Goal: Navigation & Orientation: Go to known website

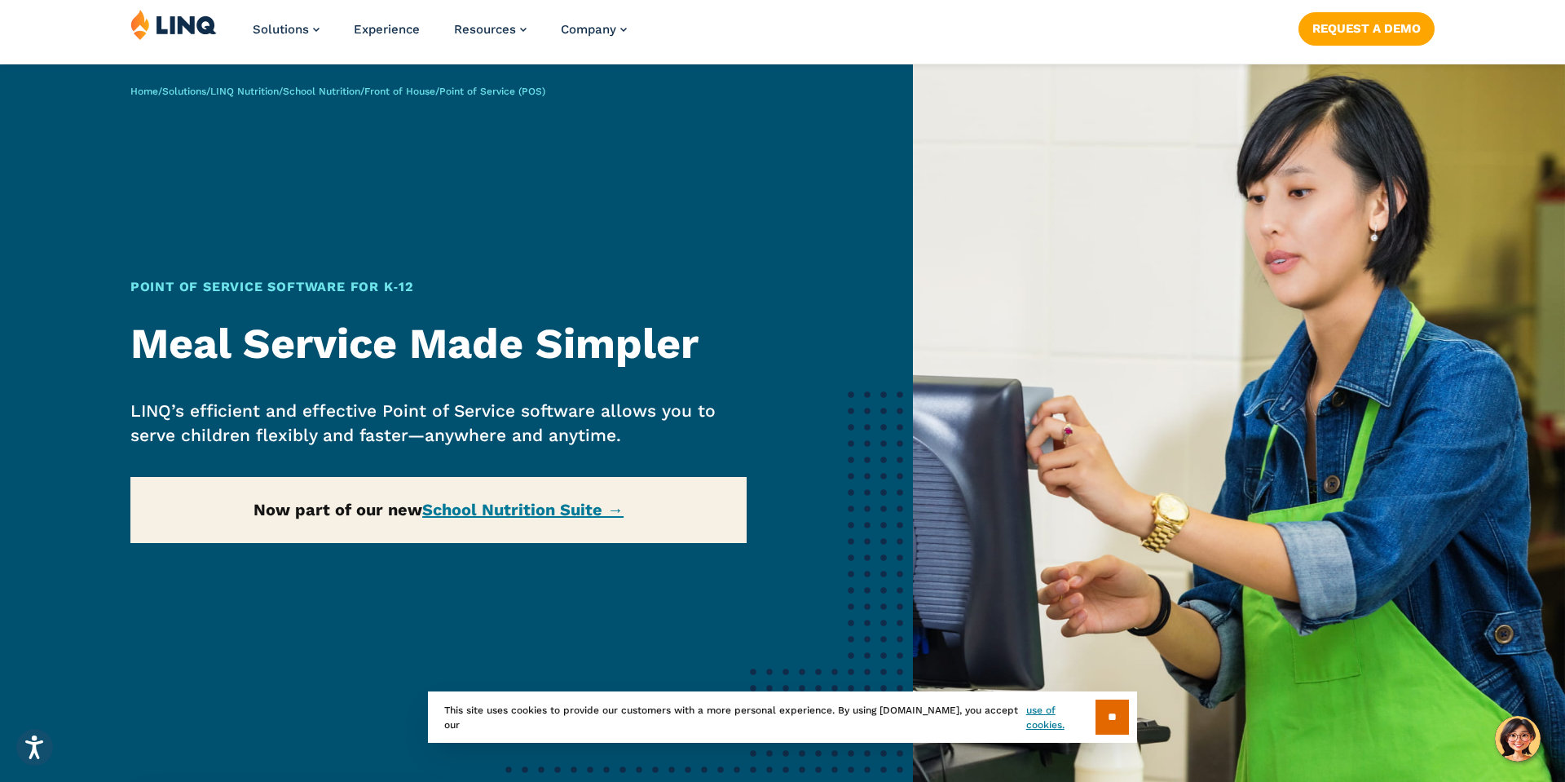
scroll to position [27, 0]
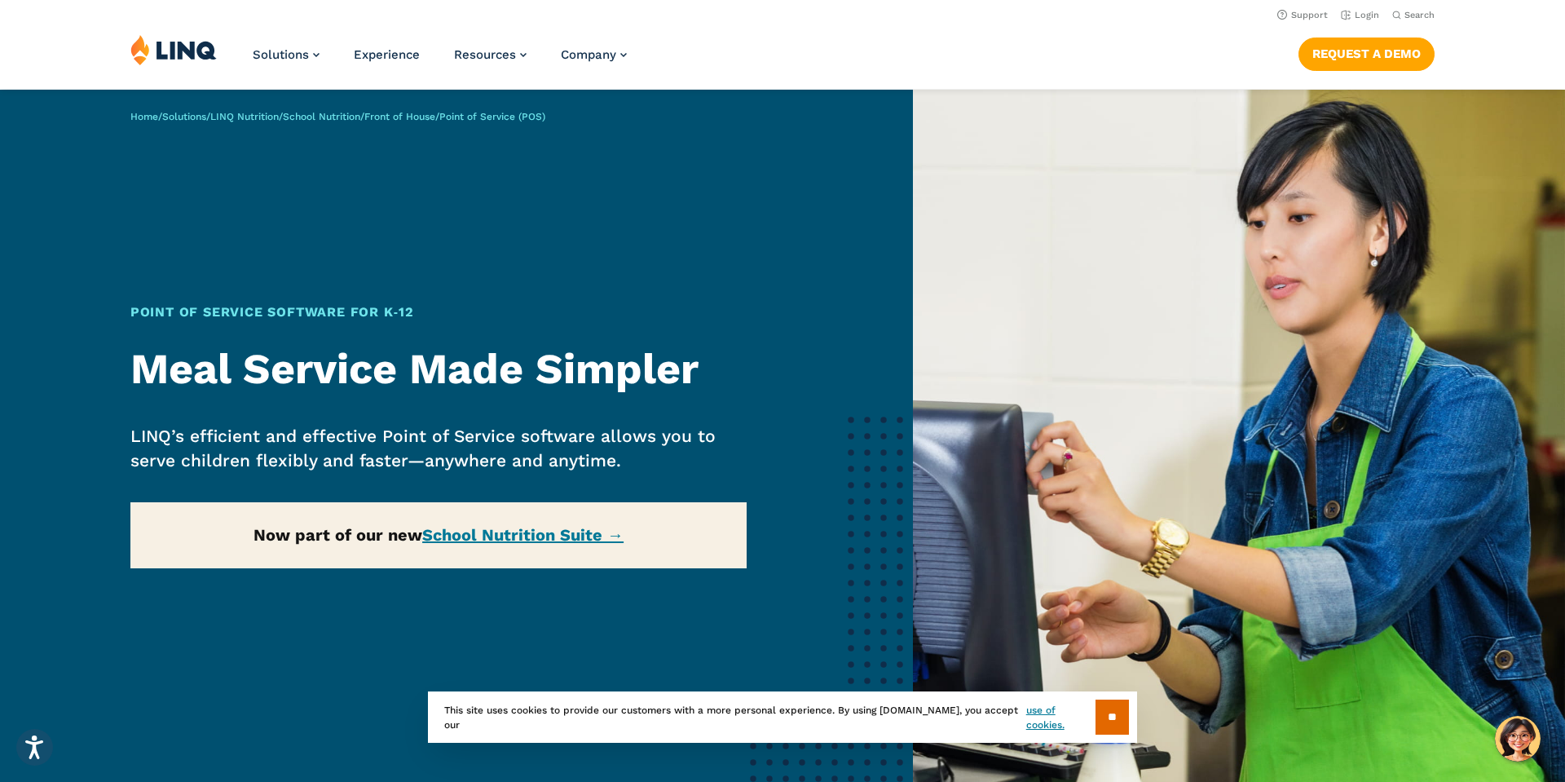
click at [1129, 708] on div "** This site uses cookies to provide our customers with a more personal experie…" at bounding box center [782, 716] width 709 height 51
click at [1369, 17] on link "Login" at bounding box center [1360, 15] width 38 height 11
